Goal: Task Accomplishment & Management: Use online tool/utility

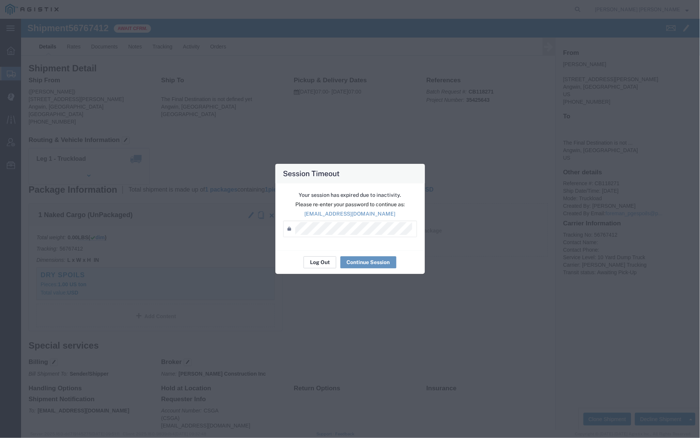
click at [316, 262] on button "Log Out" at bounding box center [320, 263] width 33 height 12
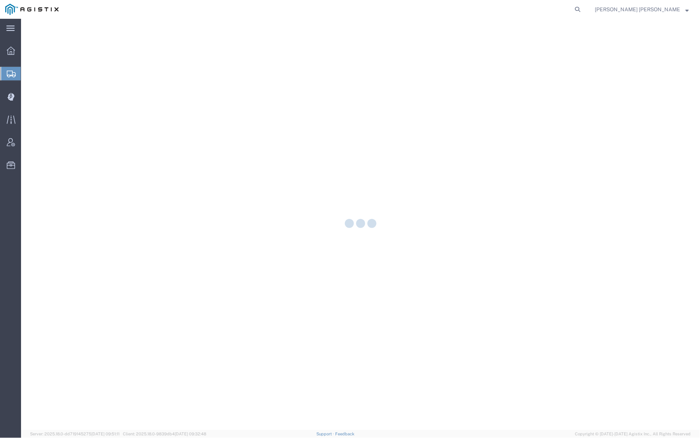
click at [47, 96] on div at bounding box center [360, 224] width 679 height 411
click at [9, 96] on icon at bounding box center [11, 97] width 7 height 8
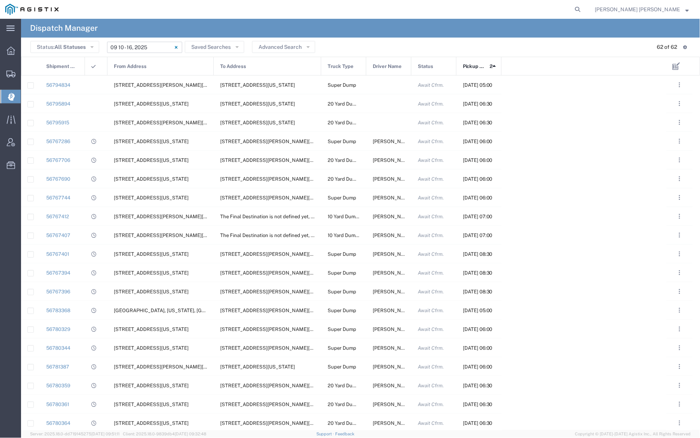
click at [138, 48] on input "[DATE] - [DATE]" at bounding box center [144, 47] width 75 height 11
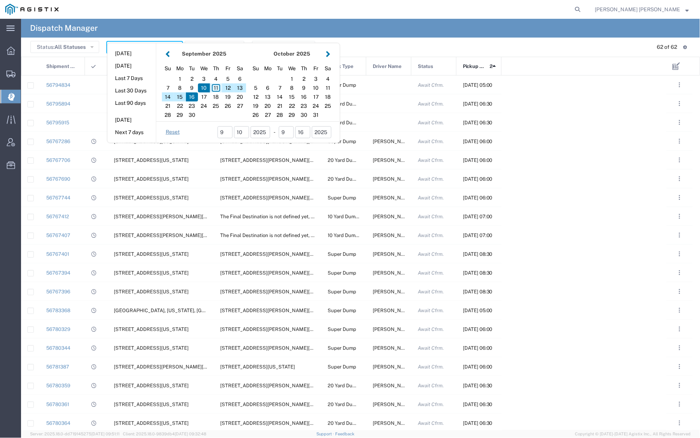
click at [217, 89] on div "11" at bounding box center [216, 87] width 12 height 9
type input "[DATE]"
type input "[DATE] - [DATE]"
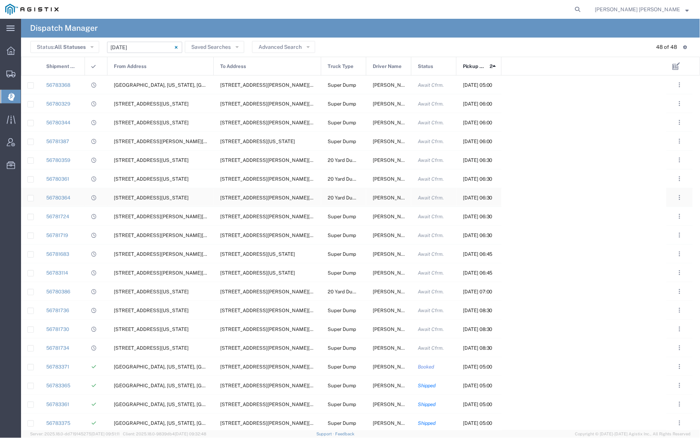
click at [384, 199] on span "[PERSON_NAME]" at bounding box center [393, 198] width 41 height 6
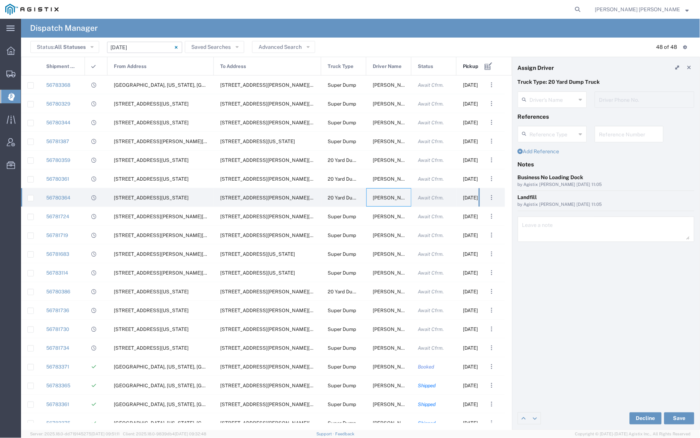
type input "[PERSON_NAME]"
type input "9253399042"
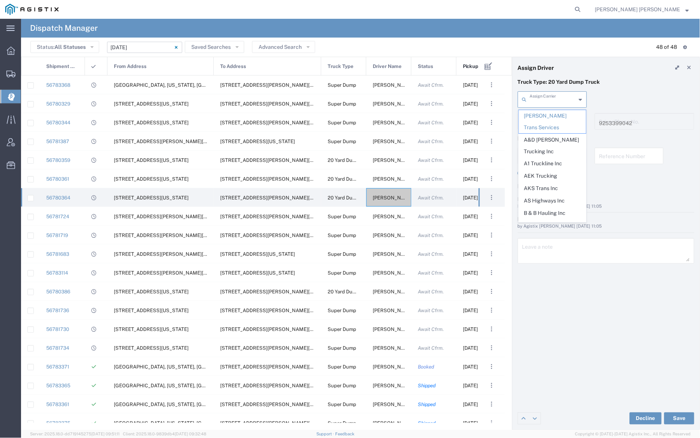
click at [555, 96] on input "text" at bounding box center [553, 98] width 47 height 13
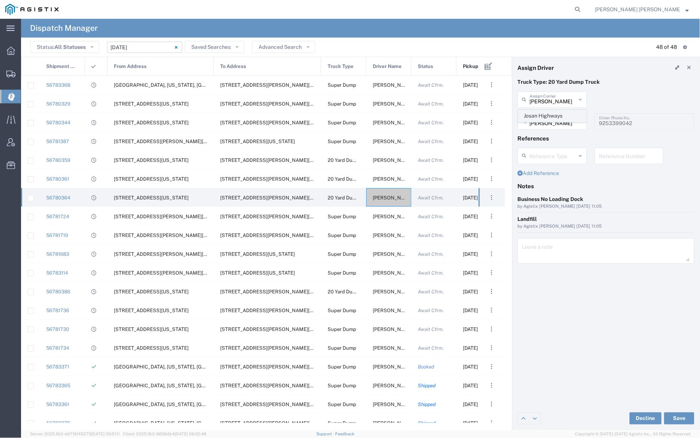
click at [557, 121] on span "Josan Highways" at bounding box center [552, 116] width 67 height 12
type input "Josan Highways"
click at [556, 119] on input "text" at bounding box center [553, 120] width 47 height 13
click at [558, 132] on span "[PERSON_NAME]" at bounding box center [552, 138] width 67 height 12
type input "[PERSON_NAME]"
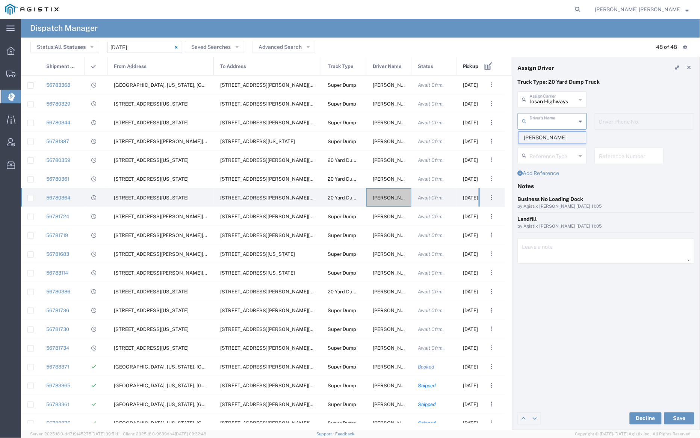
type input "7079720629"
click at [685, 421] on button "Save" at bounding box center [679, 419] width 30 height 12
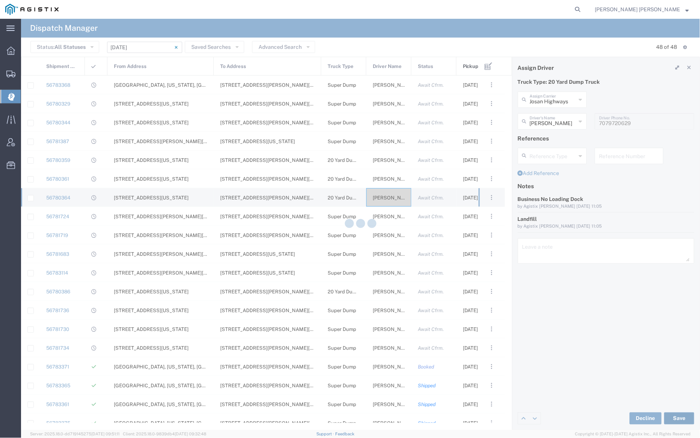
type input "[PERSON_NAME]"
type input "Josan Highways"
